Goal: Check status: Check status

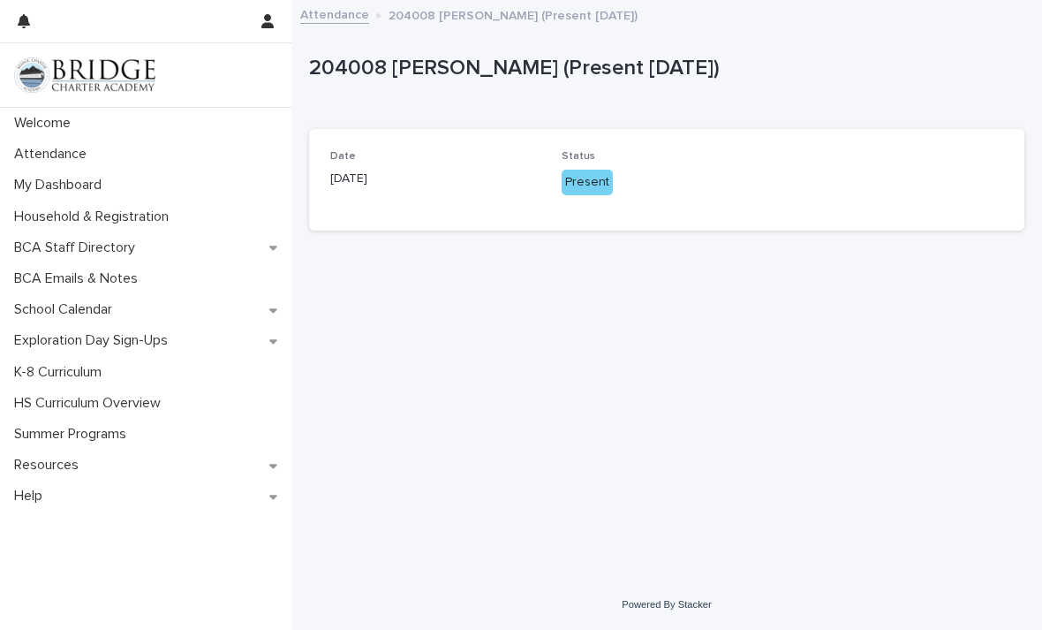
click at [585, 197] on div "Status Present" at bounding box center [667, 179] width 210 height 59
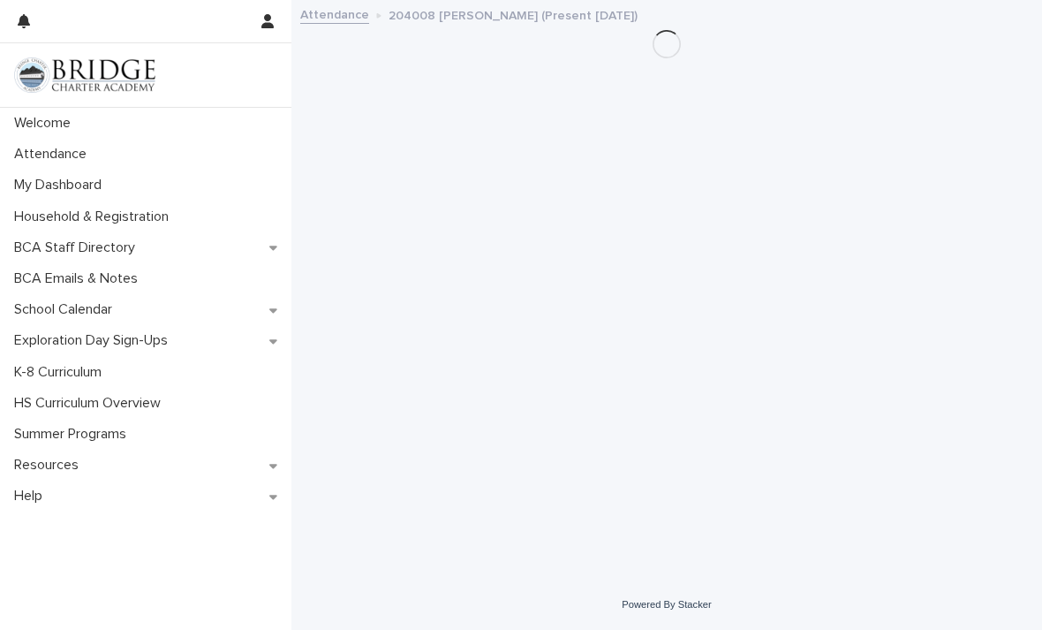
click at [80, 144] on div "Attendance" at bounding box center [146, 154] width 292 height 31
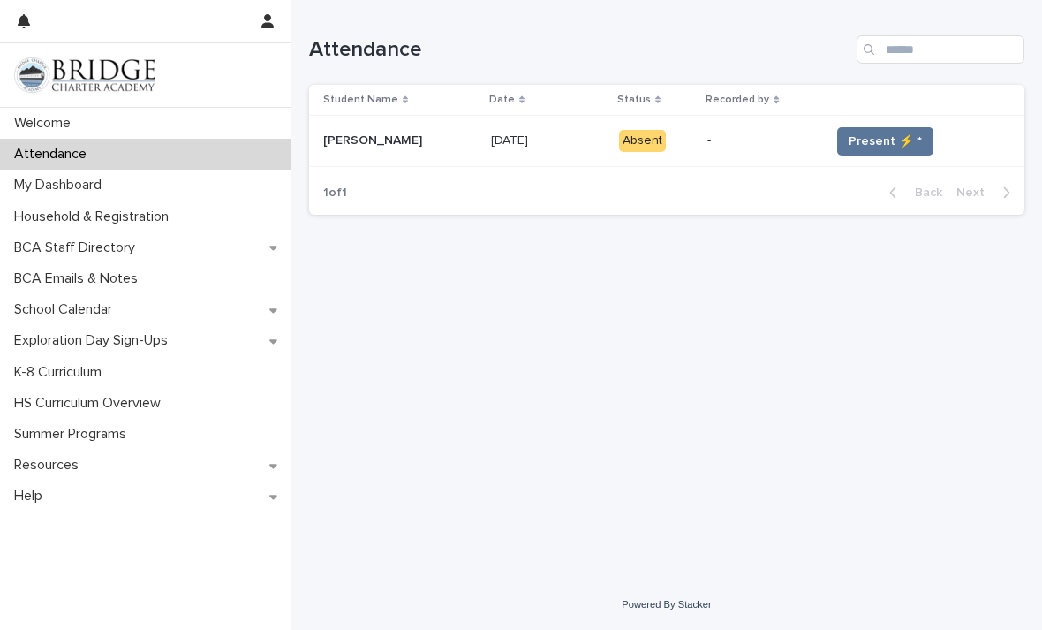
click at [875, 141] on span "Present ⚡ *" at bounding box center [885, 142] width 73 height 18
click at [874, 140] on span "Present ⚡ *" at bounding box center [885, 142] width 73 height 18
click at [872, 146] on span "Present ⚡ *" at bounding box center [885, 142] width 73 height 18
click at [872, 145] on span "Present ⚡ *" at bounding box center [885, 142] width 73 height 18
click at [876, 144] on span "Present ⚡ *" at bounding box center [885, 142] width 73 height 18
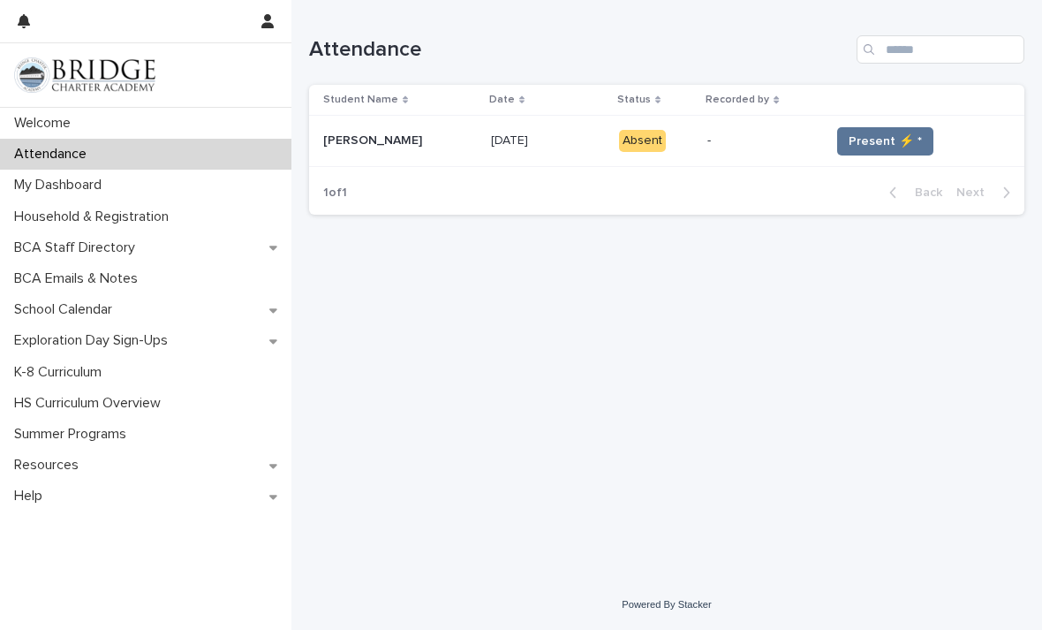
click at [876, 144] on span "Present ⚡ *" at bounding box center [885, 142] width 73 height 18
click at [874, 145] on span "Present ⚡ *" at bounding box center [885, 142] width 73 height 18
click at [873, 144] on span "Present ⚡ *" at bounding box center [885, 142] width 73 height 18
click at [869, 144] on span "Present ⚡ *" at bounding box center [885, 142] width 73 height 18
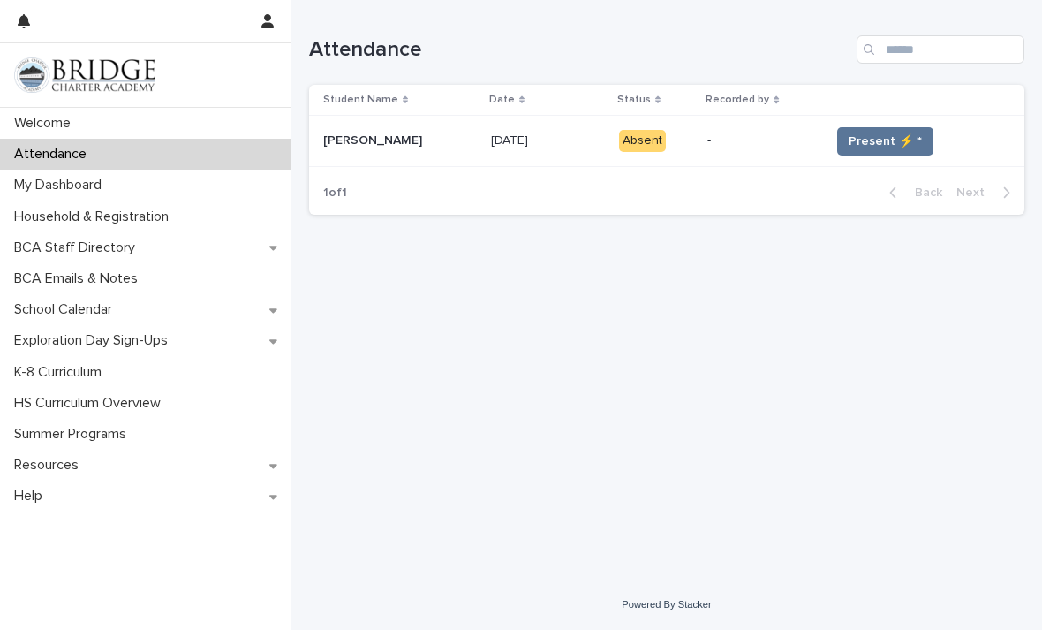
click at [887, 147] on span "Present ⚡ *" at bounding box center [885, 142] width 73 height 18
click at [883, 146] on span "Present ⚡ *" at bounding box center [885, 142] width 73 height 18
click at [882, 145] on span "Present ⚡ *" at bounding box center [885, 142] width 73 height 18
click at [879, 140] on span "Present ⚡ *" at bounding box center [885, 142] width 73 height 18
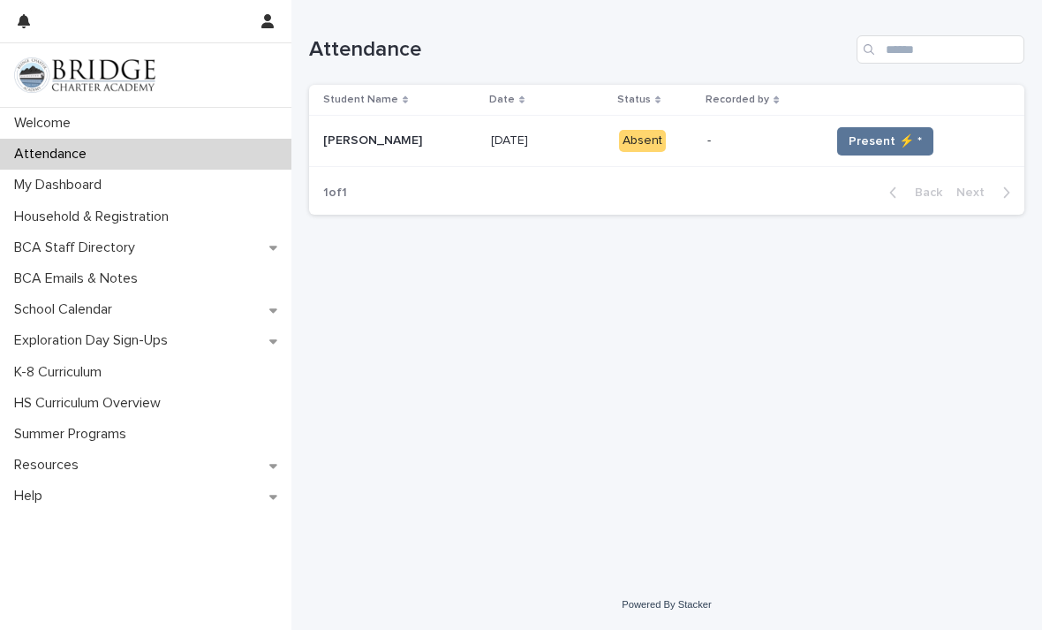
click at [879, 140] on span "Present ⚡ *" at bounding box center [885, 142] width 73 height 18
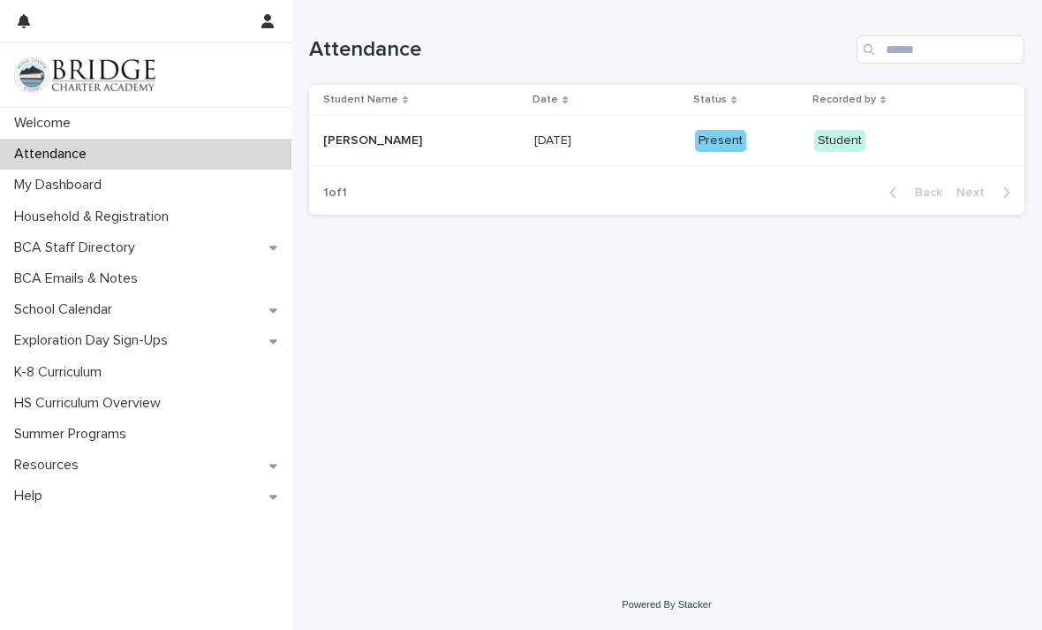
click at [867, 141] on p "Student" at bounding box center [883, 141] width 139 height 22
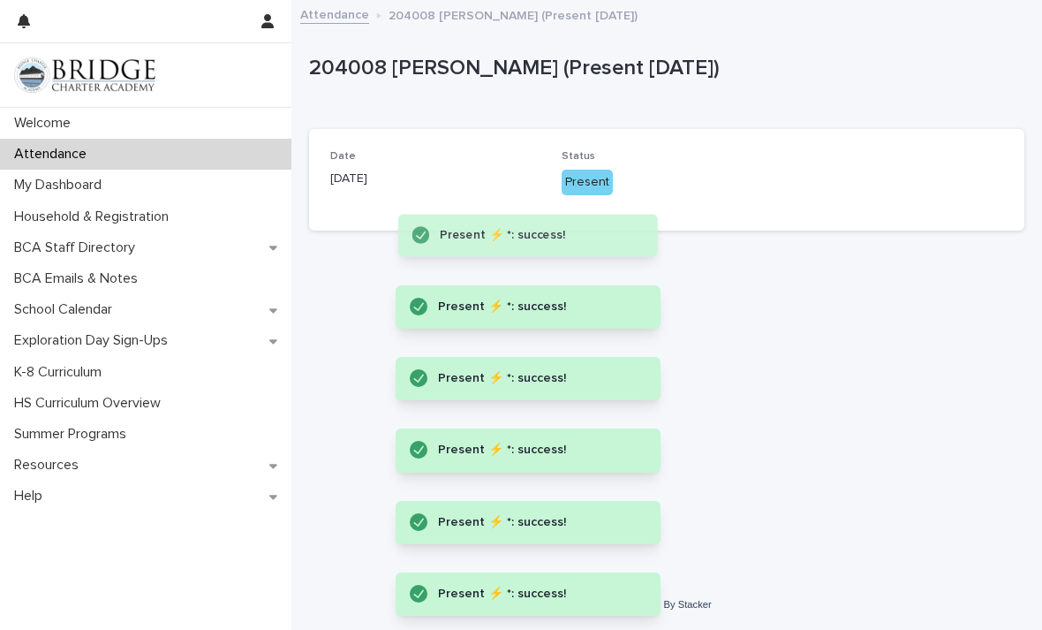
click at [589, 171] on div "Present" at bounding box center [587, 183] width 51 height 26
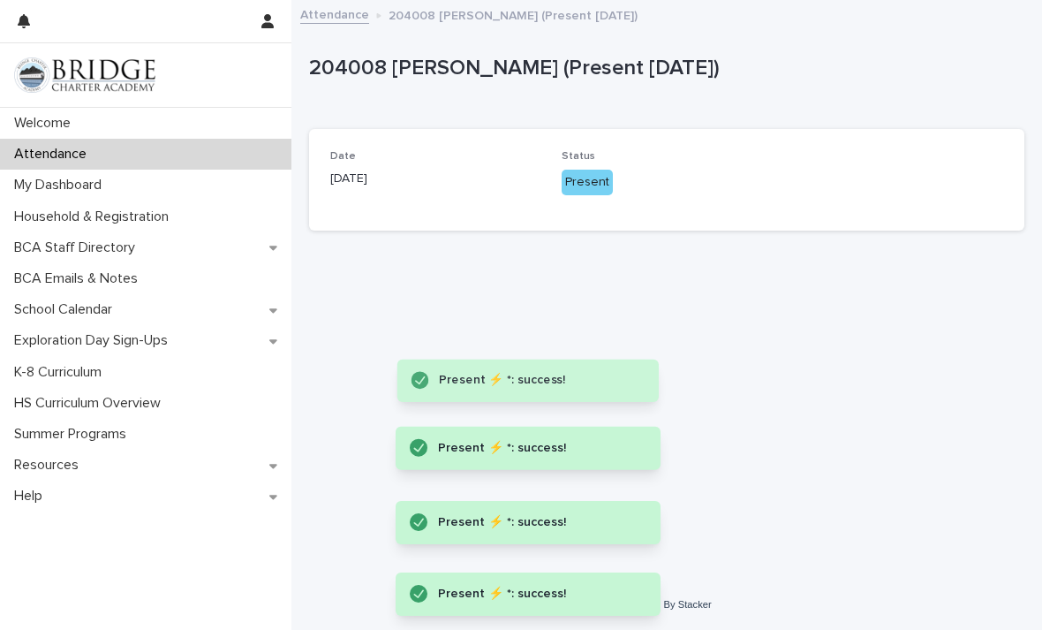
click at [573, 174] on div "Present" at bounding box center [587, 183] width 51 height 26
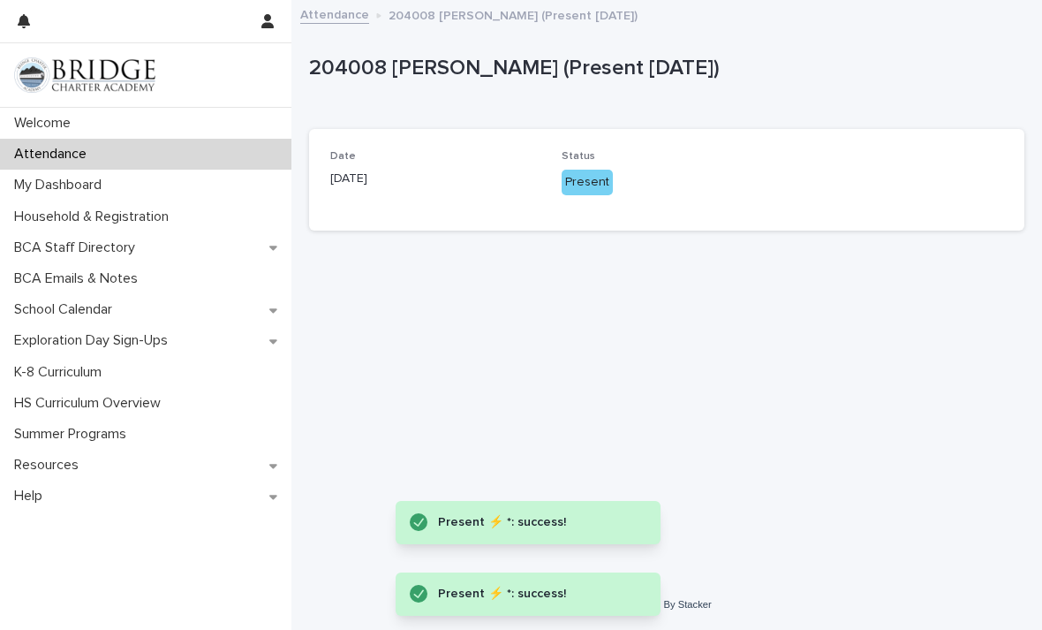
click at [572, 173] on div "Present" at bounding box center [587, 183] width 51 height 26
